Goal: Participate in discussion: Engage in conversation with other users on a specific topic

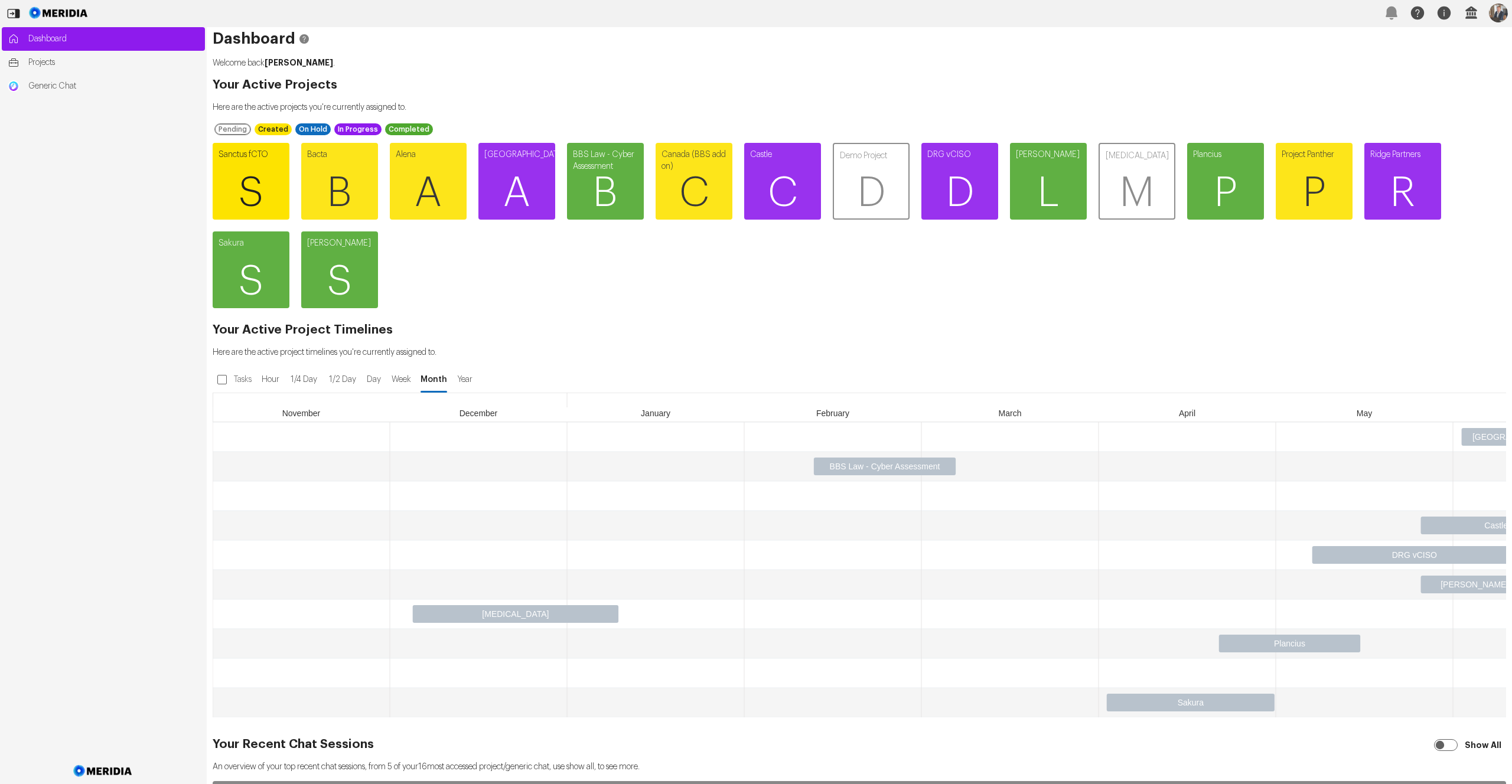
click at [266, 182] on span "S" at bounding box center [251, 193] width 77 height 71
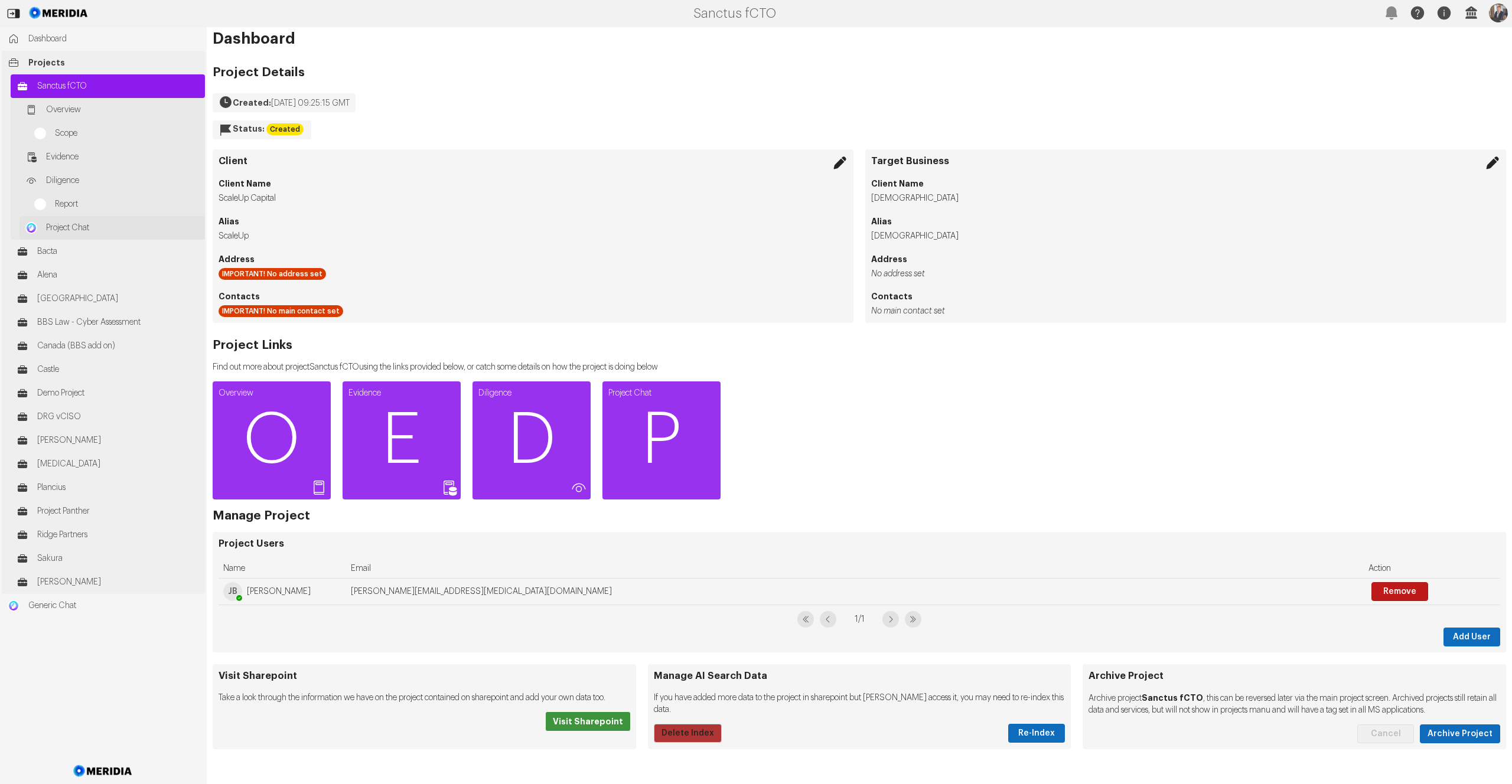
click at [64, 235] on link "Project Chat" at bounding box center [112, 228] width 186 height 24
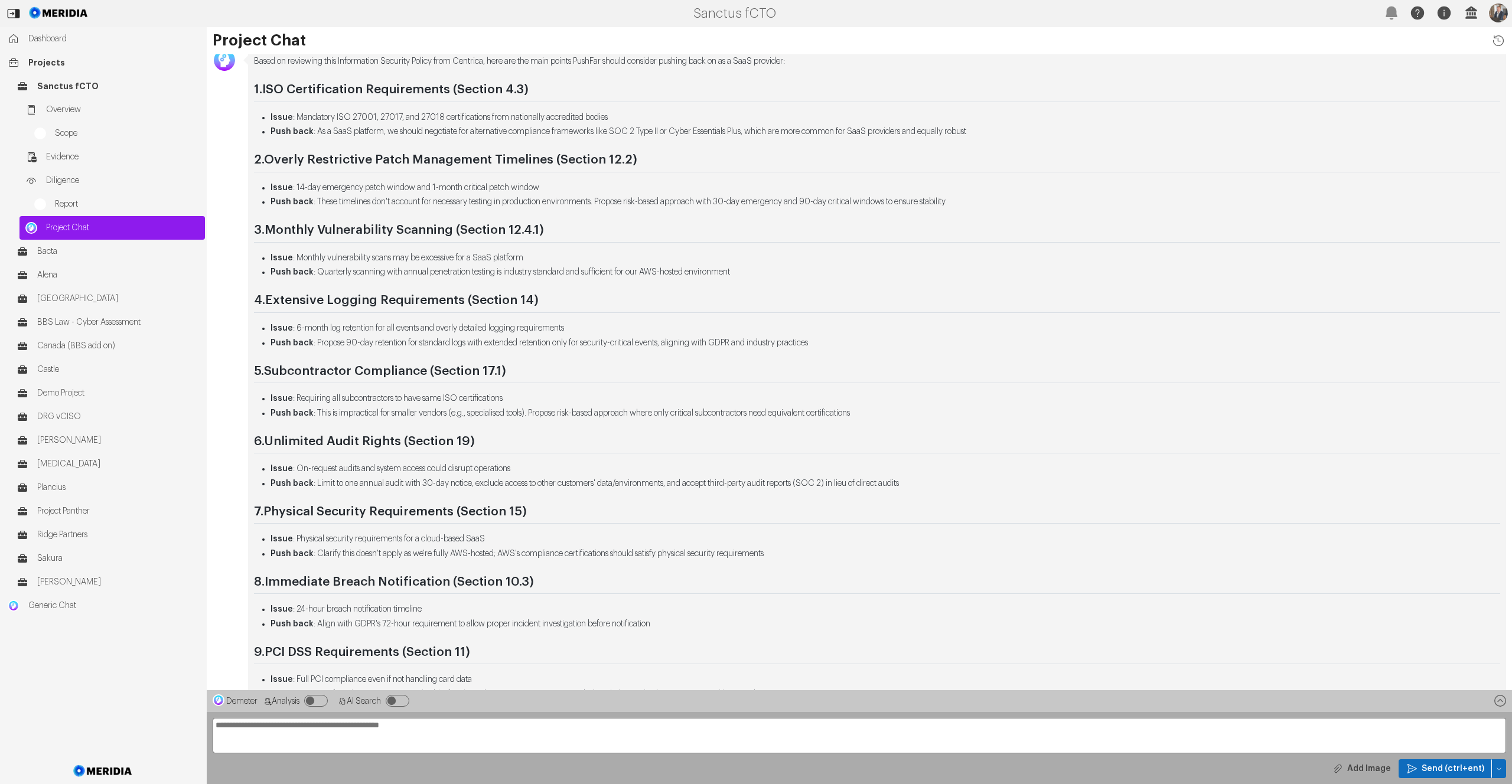
scroll to position [-233, 0]
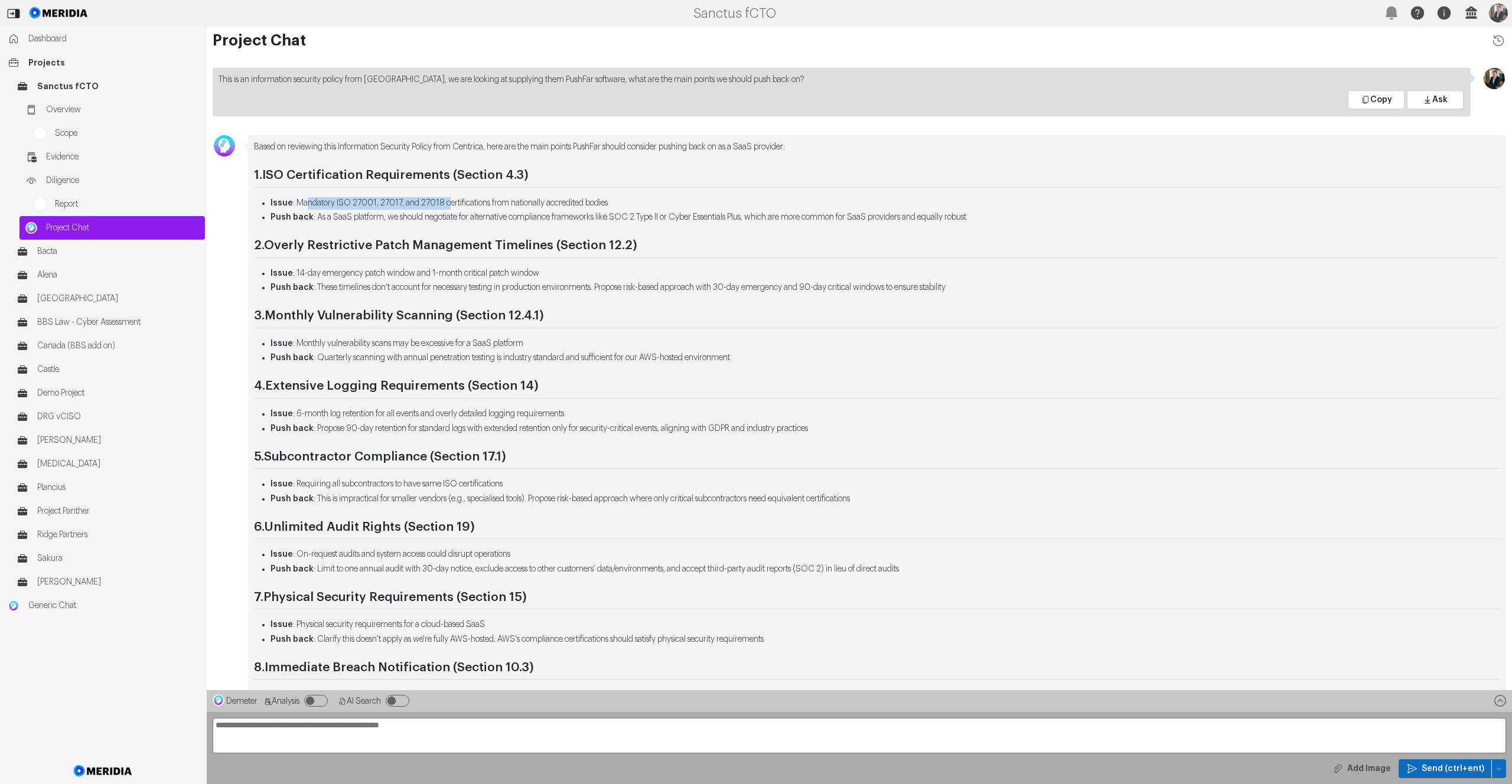
drag, startPoint x: 308, startPoint y: 200, endPoint x: 447, endPoint y: 201, distance: 139.0
click at [448, 200] on li "Issue : Mandatory ISO 27001, 27017, and 27018 certifications from nationally ac…" at bounding box center [885, 203] width 1230 height 12
drag, startPoint x: 347, startPoint y: 221, endPoint x: 823, endPoint y: 215, distance: 476.0
click at [823, 214] on li "Push back : As a SaaS platform, we should negotiate for alternative compliance …" at bounding box center [885, 217] width 1230 height 12
click at [782, 242] on h2 "2. Overly Restrictive Patch Management Timelines (Section 12.2)" at bounding box center [877, 248] width 1246 height 20
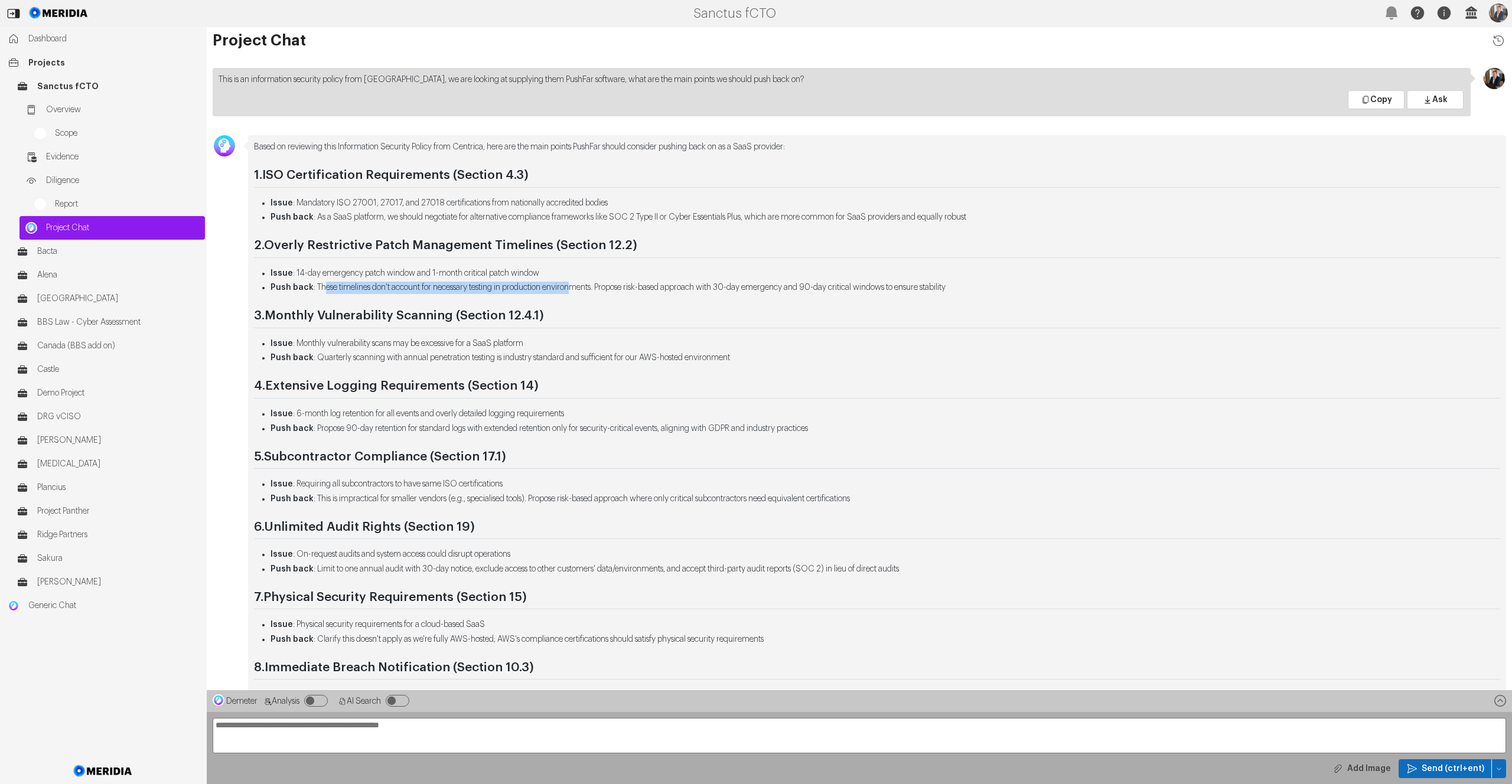
drag, startPoint x: 324, startPoint y: 288, endPoint x: 588, endPoint y: 290, distance: 264.0
click at [591, 284] on li "Push back : These timelines don't account for necessary testing in production e…" at bounding box center [885, 288] width 1230 height 12
